Goal: Find specific page/section: Find specific page/section

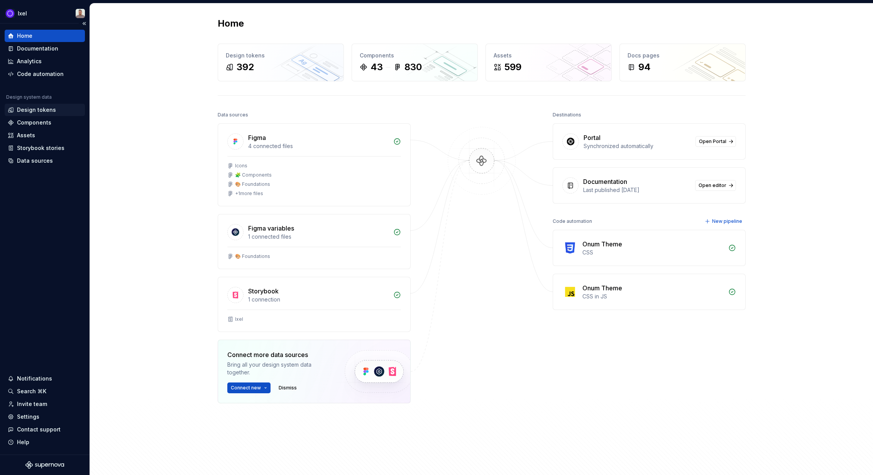
click at [38, 115] on div "Design tokens" at bounding box center [45, 110] width 80 height 12
